Goal: Information Seeking & Learning: Learn about a topic

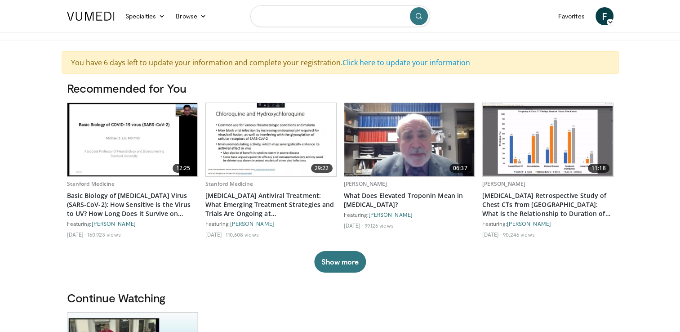
click at [321, 21] on input "Search topics, interventions" at bounding box center [340, 16] width 180 height 22
type input "****"
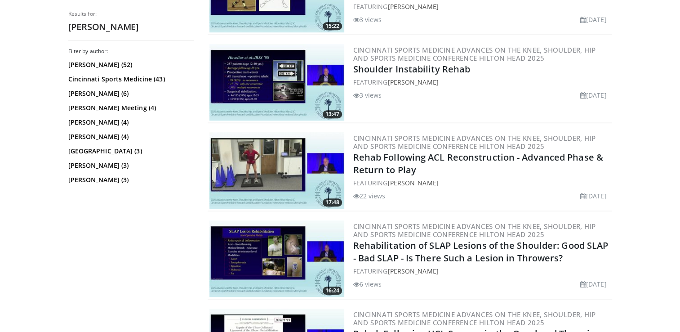
scroll to position [518, 0]
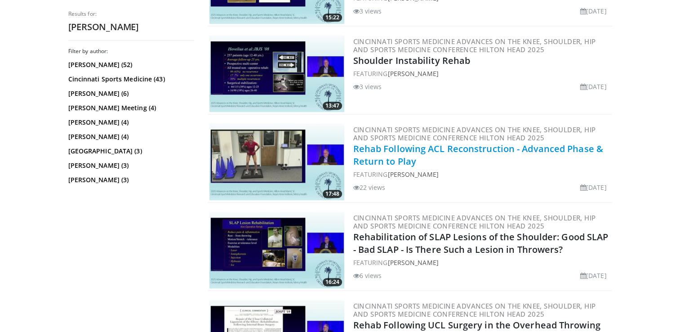
click at [398, 148] on link "Rehab Following ACL Reconstruction - Advanced Phase & Return to Play" at bounding box center [478, 154] width 250 height 25
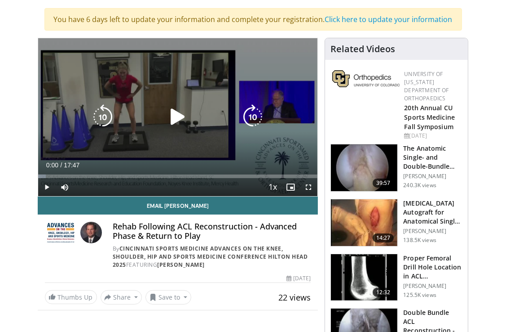
click at [182, 116] on icon "Video Player" at bounding box center [177, 116] width 25 height 25
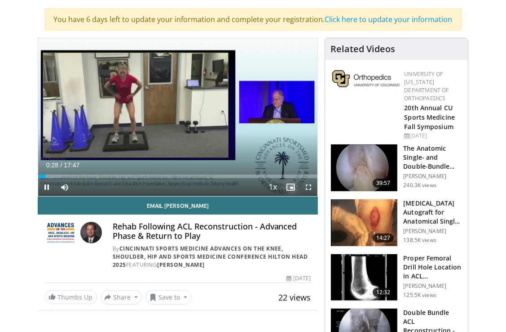
click at [287, 194] on span "Video Player" at bounding box center [291, 187] width 18 height 18
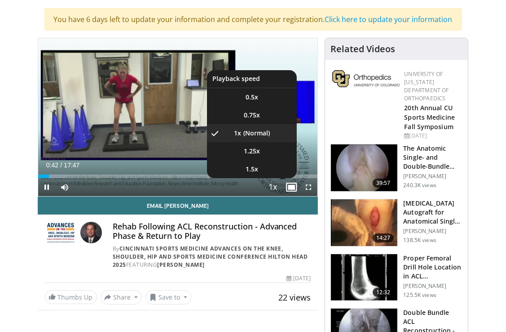
scroll to position [36, 0]
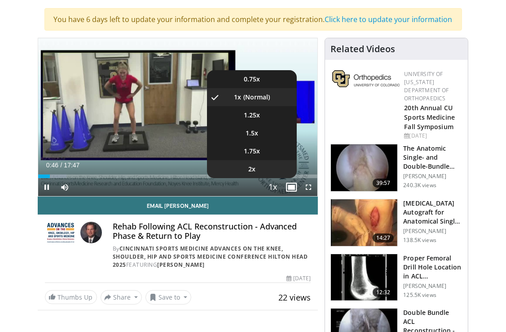
click at [255, 169] on li "2x" at bounding box center [252, 169] width 90 height 18
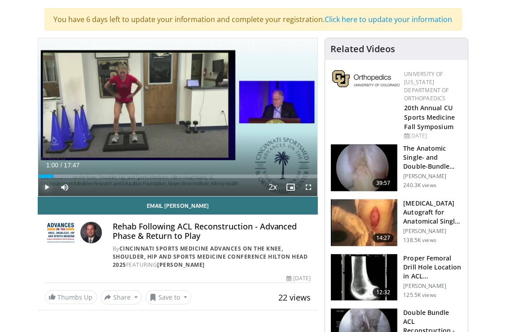
click at [46, 185] on span "Video Player" at bounding box center [47, 187] width 18 height 18
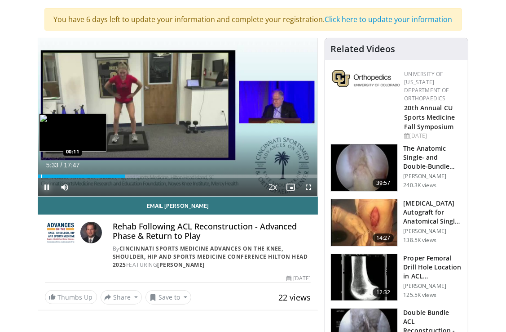
click at [41, 177] on div "Progress Bar" at bounding box center [41, 176] width 1 height 4
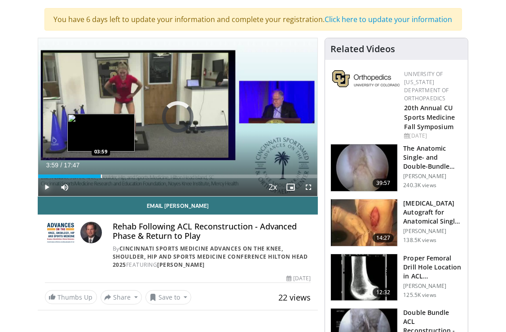
click at [101, 175] on div "Progress Bar" at bounding box center [101, 176] width 1 height 4
click at [95, 174] on div "Progress Bar" at bounding box center [95, 176] width 1 height 4
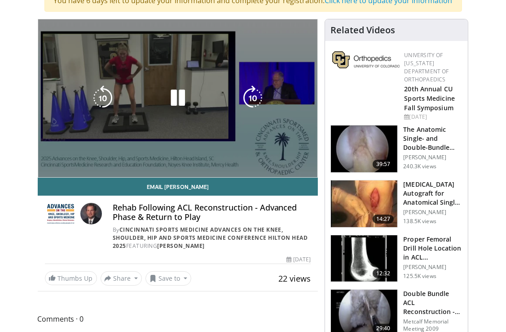
scroll to position [43, 0]
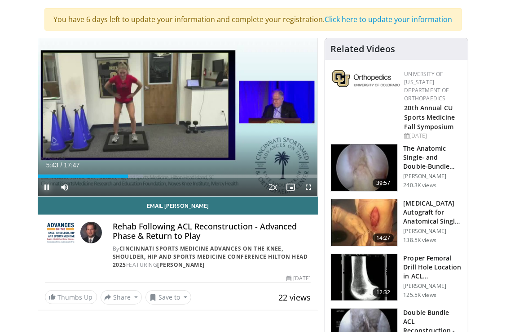
click at [44, 186] on span "Video Player" at bounding box center [47, 187] width 18 height 18
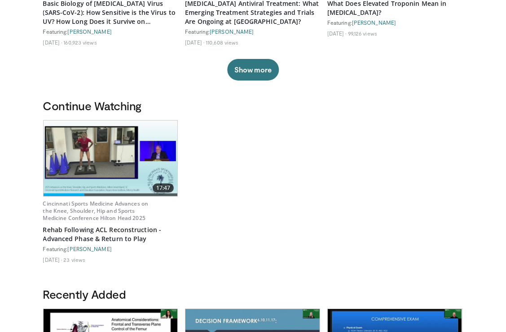
scroll to position [180, 0]
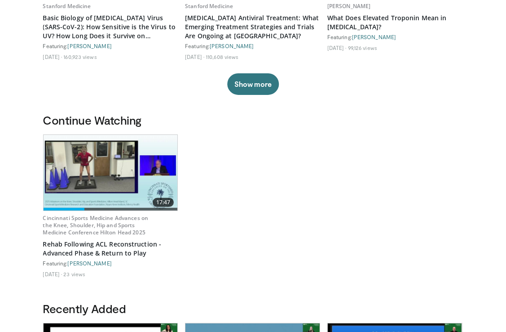
click at [97, 170] on img at bounding box center [111, 172] width 134 height 75
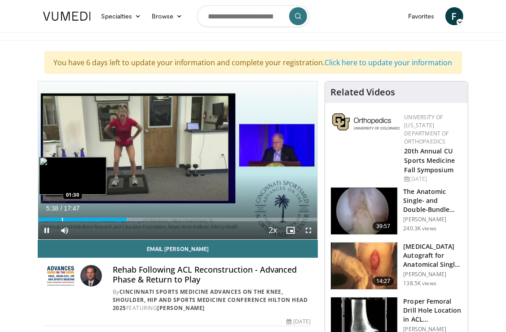
click at [62, 219] on div "Progress Bar" at bounding box center [62, 219] width 1 height 4
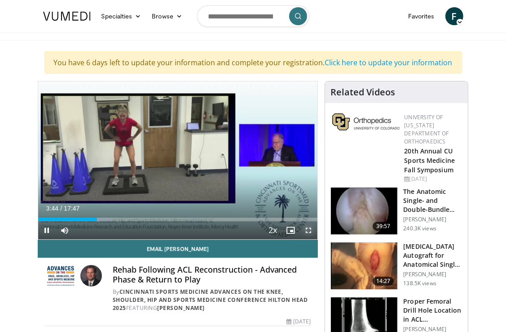
click at [309, 230] on span "Video Player" at bounding box center [309, 230] width 18 height 18
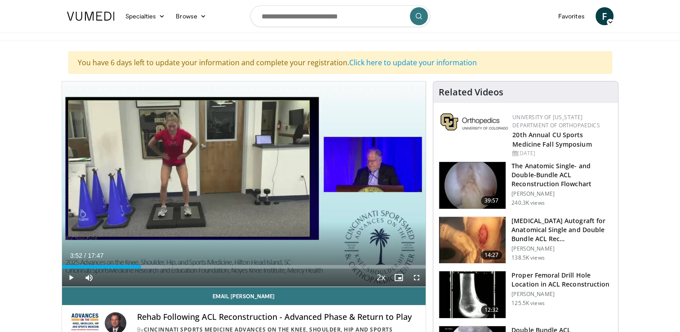
drag, startPoint x: 322, startPoint y: 206, endPoint x: 489, endPoint y: 15, distance: 253.4
click at [489, 15] on nav "Specialties Adult & Family Medicine Allergy, [MEDICAL_DATA], Immunology Anesthe…" at bounding box center [340, 16] width 557 height 32
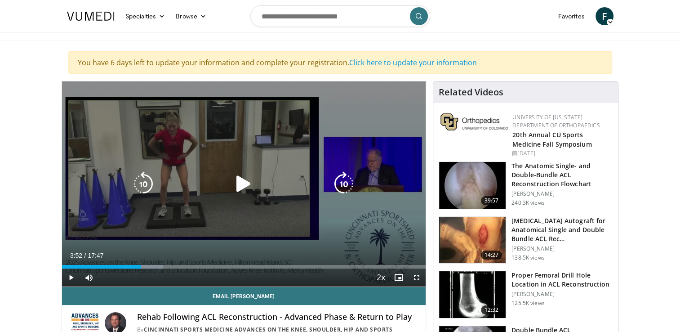
click at [245, 186] on icon "Video Player" at bounding box center [243, 183] width 25 height 25
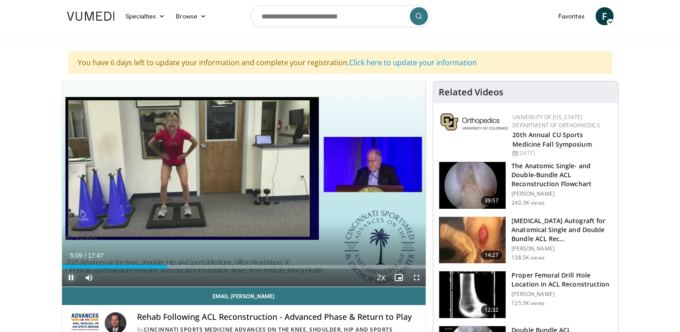
click at [71, 278] on span "Video Player" at bounding box center [71, 277] width 18 height 18
click at [72, 277] on span "Video Player" at bounding box center [71, 277] width 18 height 18
click at [68, 276] on span "Video Player" at bounding box center [71, 277] width 18 height 18
